Goal: Transaction & Acquisition: Purchase product/service

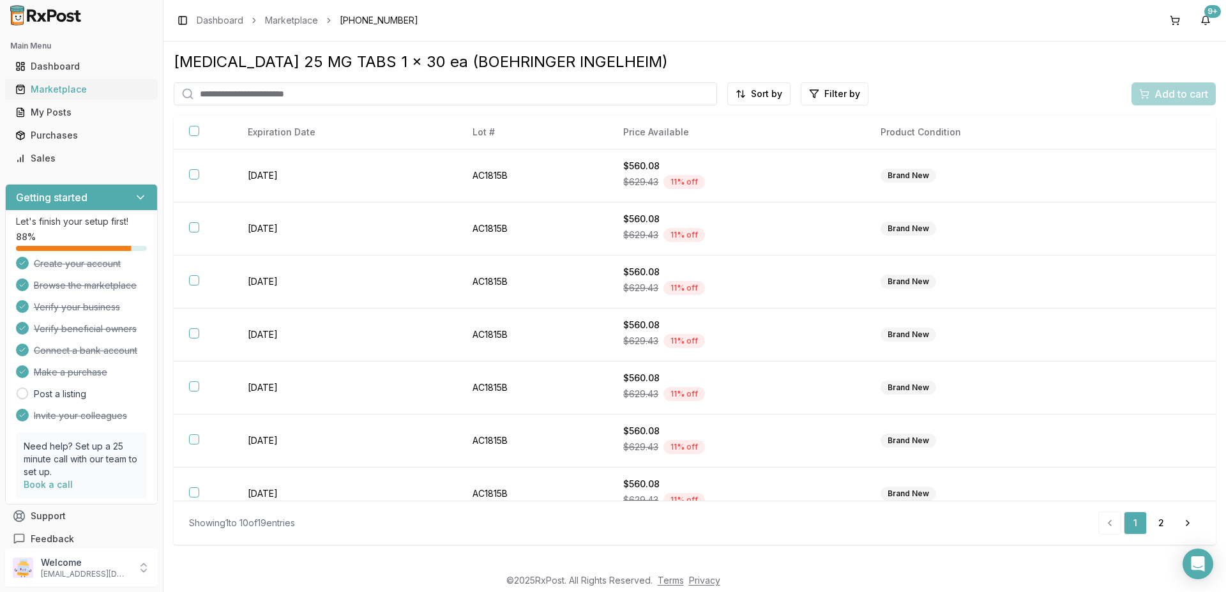
click at [73, 88] on div "Marketplace" at bounding box center [81, 89] width 132 height 13
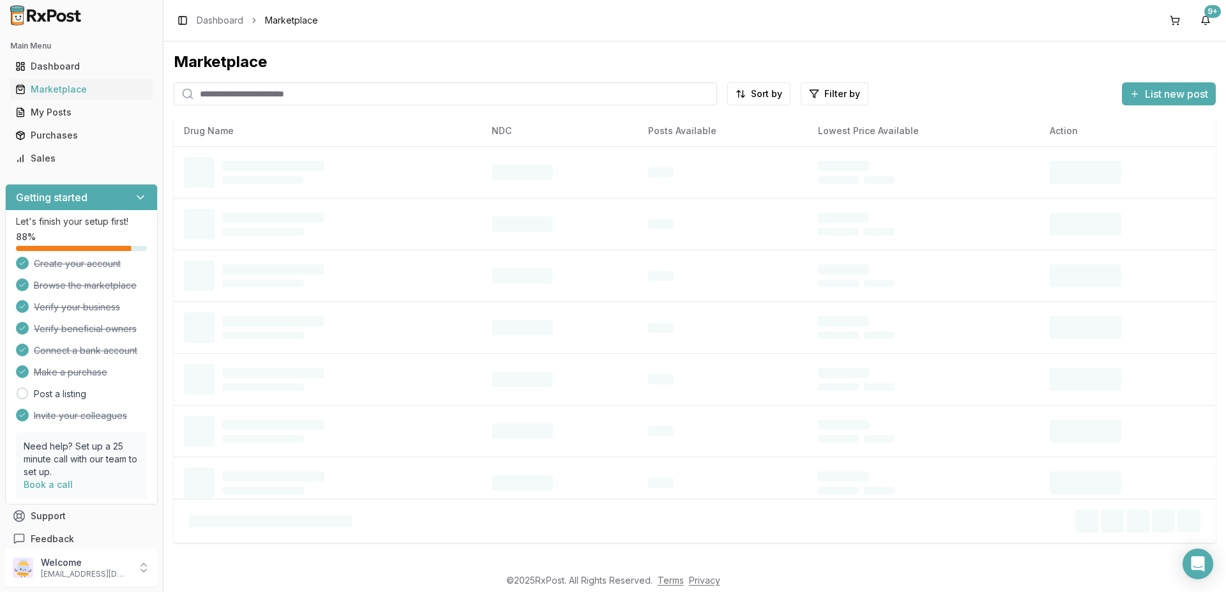
click at [214, 92] on input "search" at bounding box center [445, 93] width 543 height 23
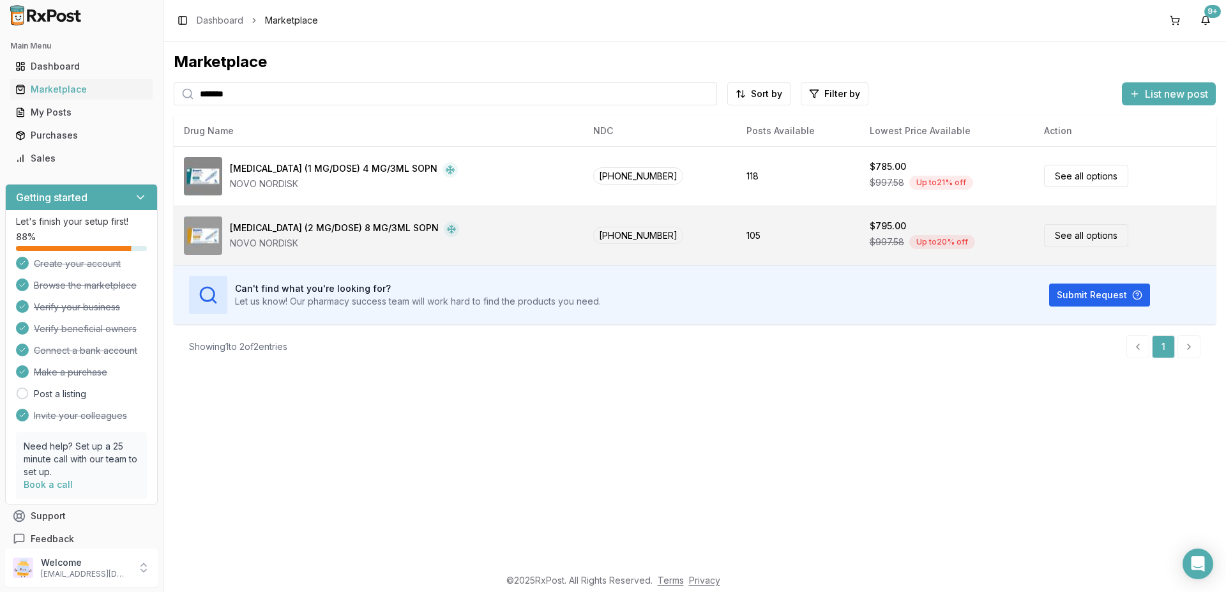
type input "*******"
click at [1062, 233] on link "See all options" at bounding box center [1086, 235] width 84 height 22
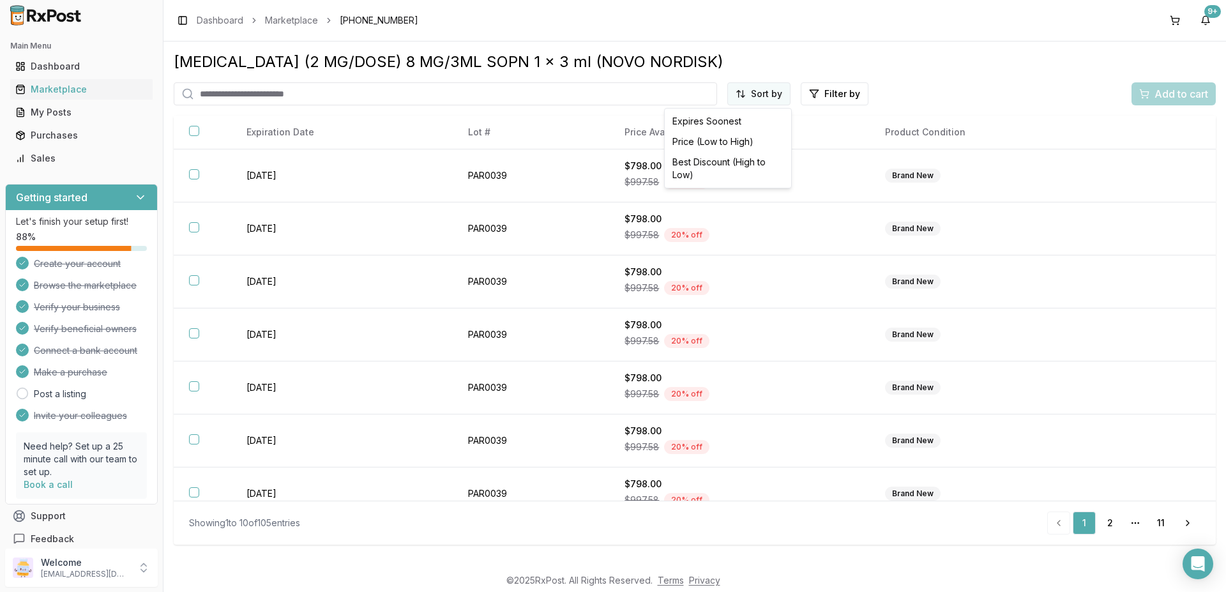
click at [771, 91] on html "Main Menu Dashboard Marketplace My Posts Purchases Sales Getting started Let's …" at bounding box center [613, 296] width 1226 height 592
click at [716, 147] on div "Price (Low to High)" at bounding box center [727, 142] width 121 height 20
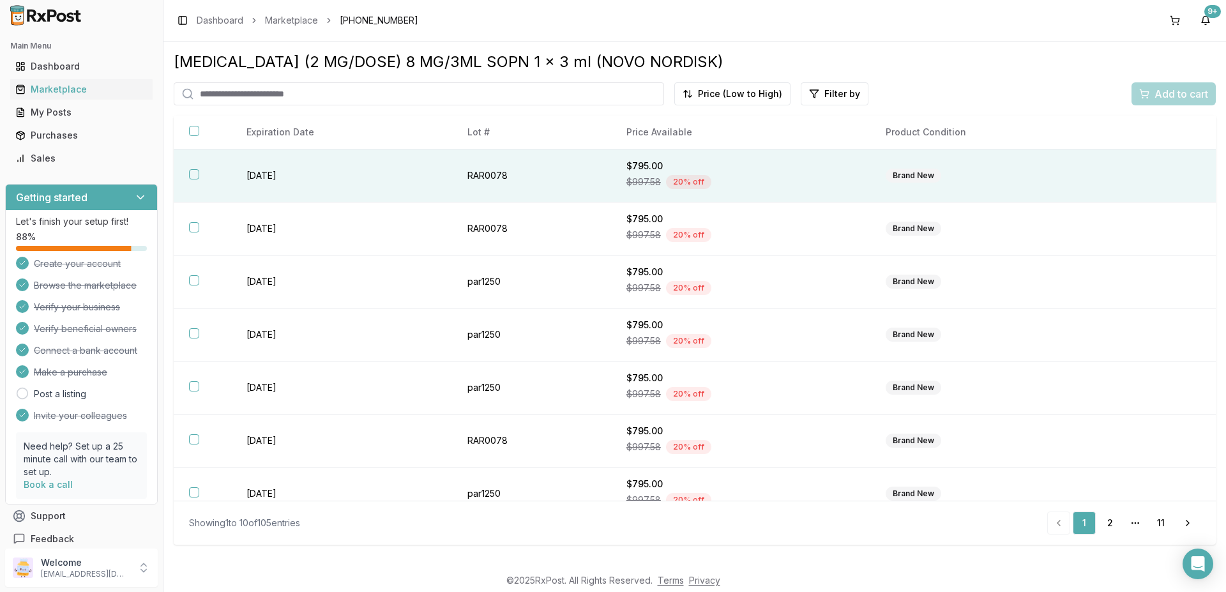
click at [197, 170] on button "button" at bounding box center [194, 174] width 10 height 10
click at [1193, 94] on span "Add to cart" at bounding box center [1181, 93] width 54 height 15
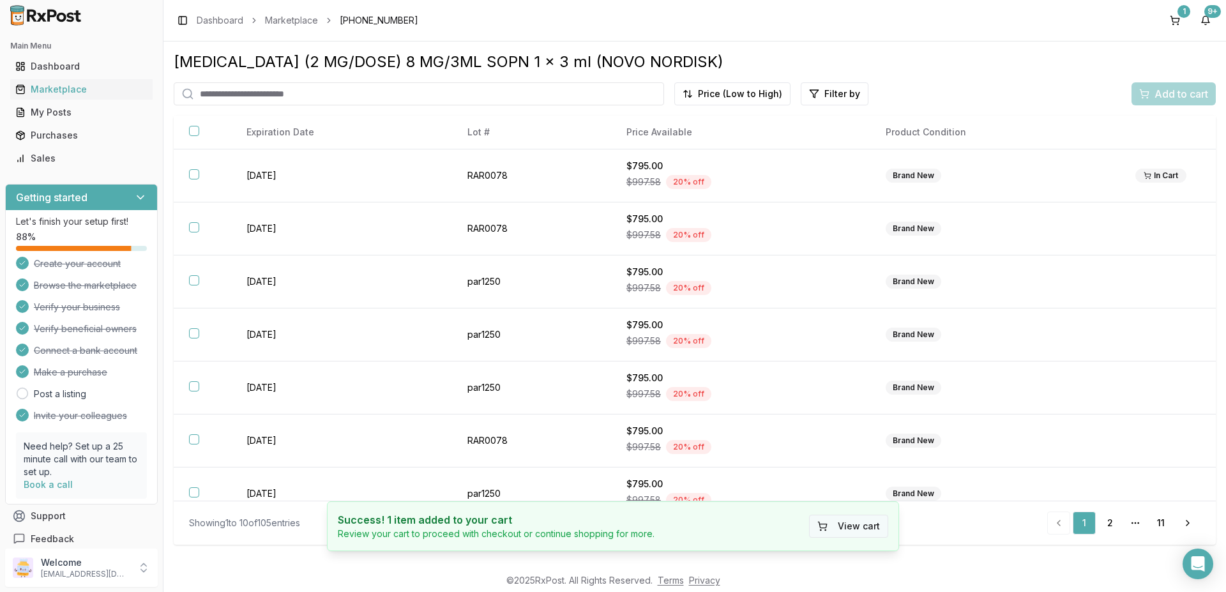
click at [848, 524] on button "View cart" at bounding box center [848, 526] width 79 height 23
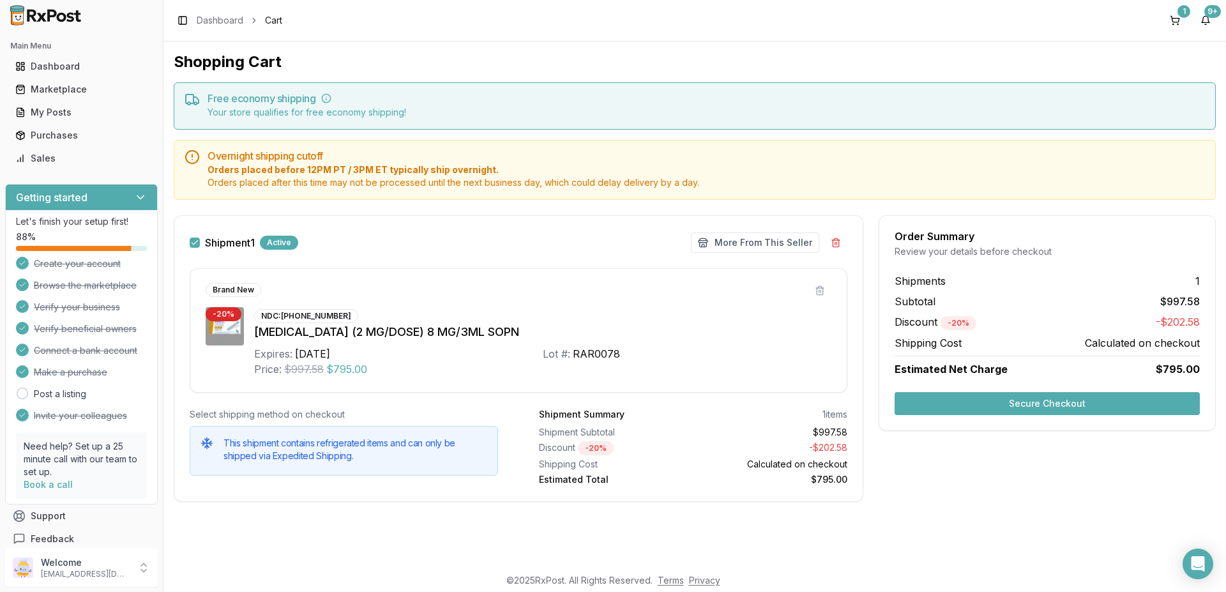
click at [1064, 398] on button "Secure Checkout" at bounding box center [1046, 403] width 305 height 23
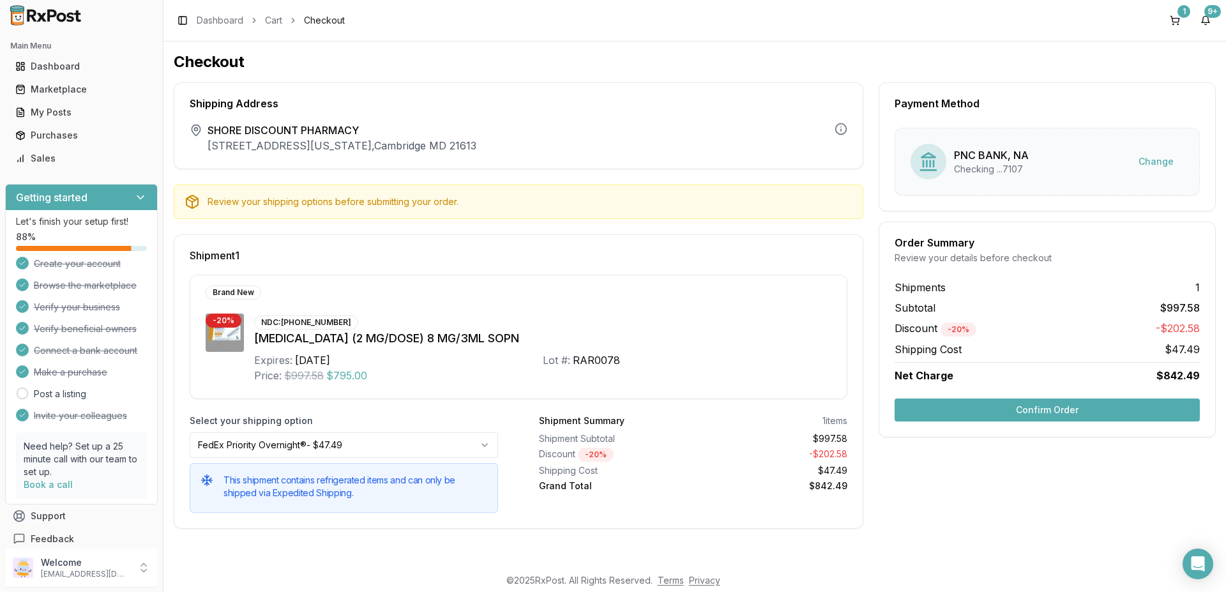
click at [486, 446] on html "Main Menu Dashboard Marketplace My Posts Purchases Sales Getting started Let's …" at bounding box center [613, 296] width 1226 height 592
click at [1100, 405] on button "Confirm Order" at bounding box center [1046, 409] width 305 height 23
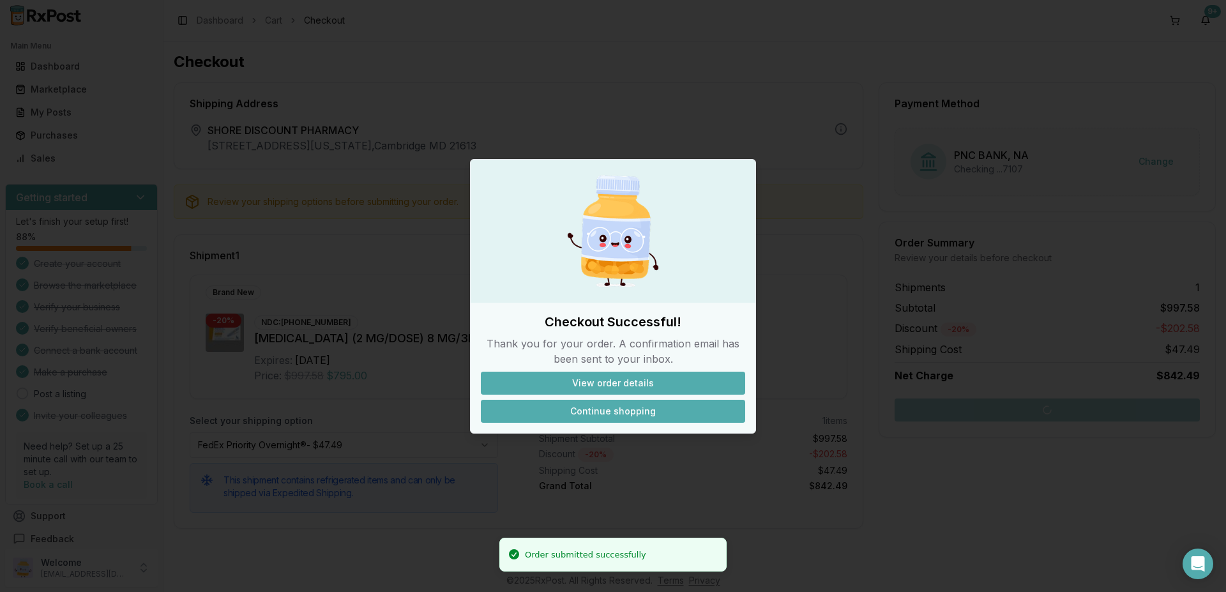
click at [642, 409] on button "Continue shopping" at bounding box center [613, 411] width 264 height 23
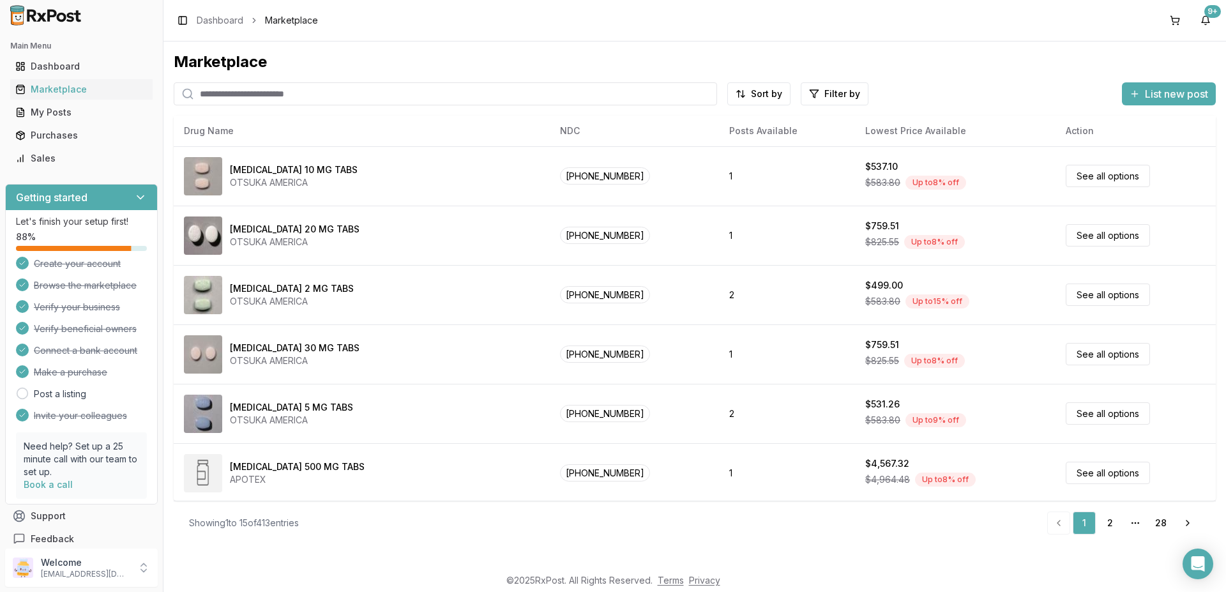
click at [246, 93] on input "search" at bounding box center [445, 93] width 543 height 23
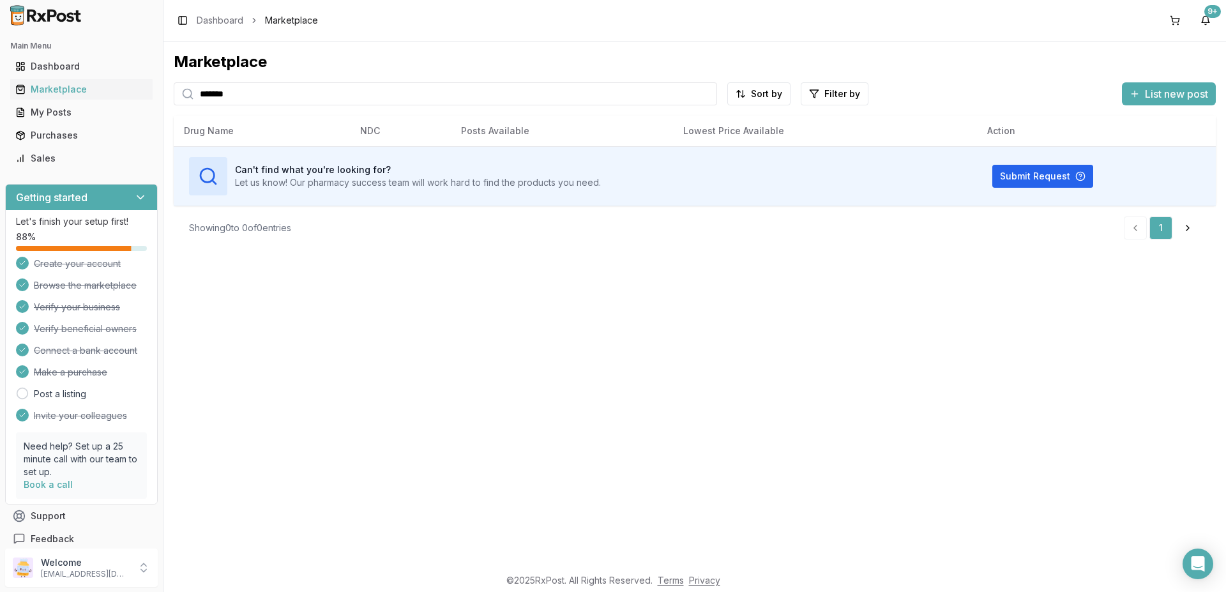
type input "*******"
